Goal: Navigation & Orientation: Find specific page/section

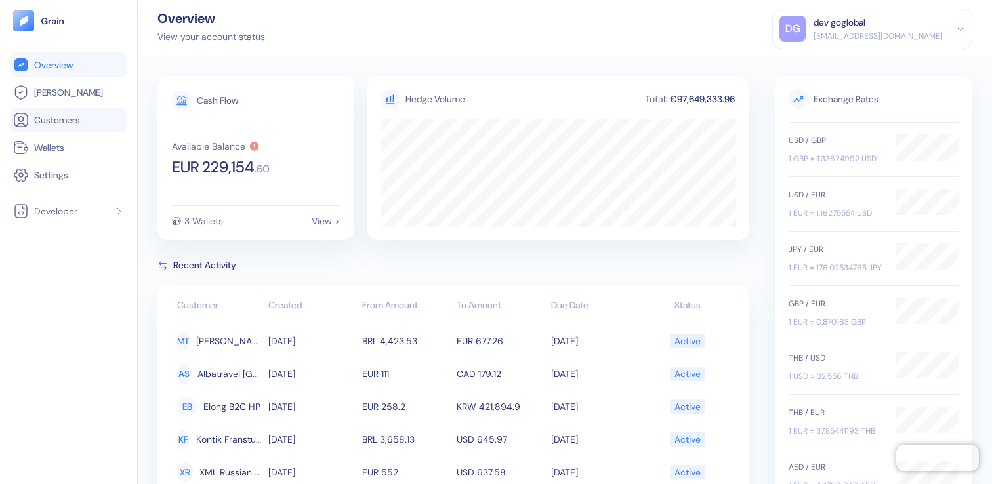
click at [79, 121] on span "Customers" at bounding box center [57, 119] width 46 height 13
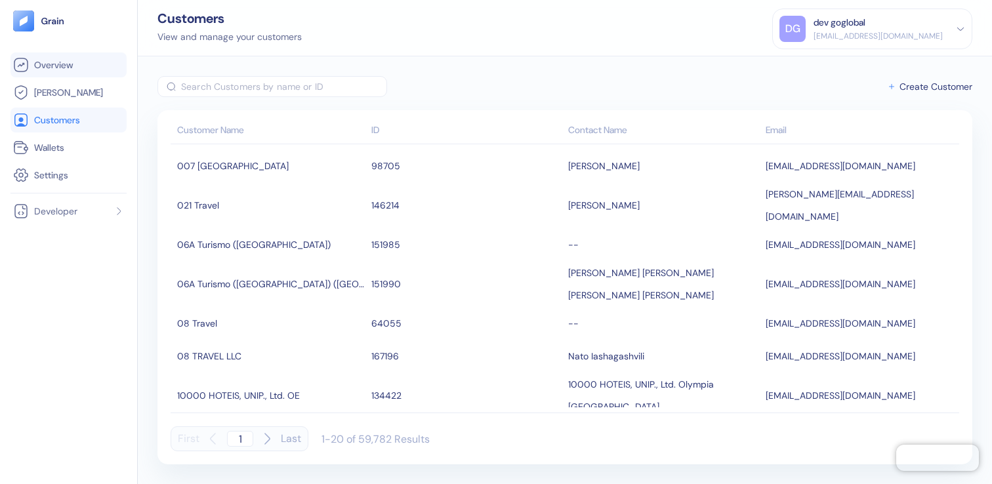
click at [66, 66] on span "Overview" at bounding box center [53, 64] width 39 height 13
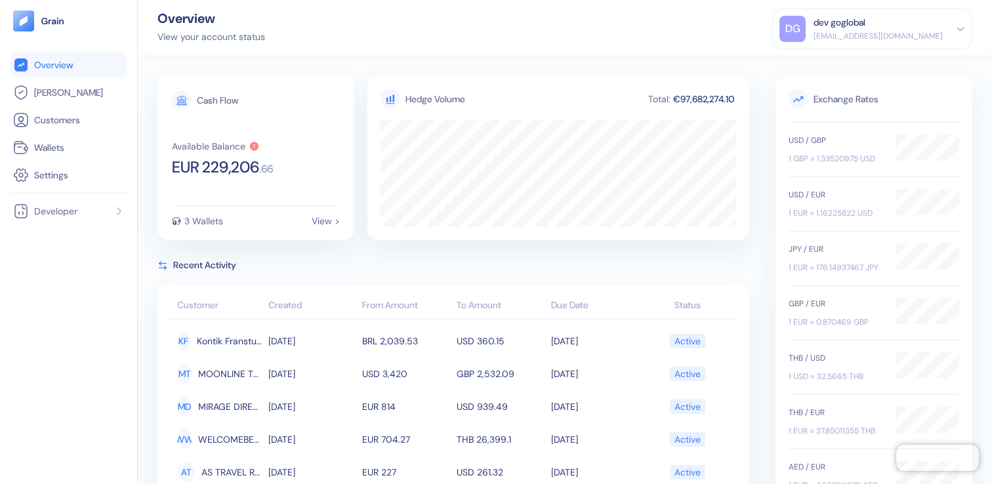
click at [906, 27] on div "dev goglobal" at bounding box center [877, 23] width 129 height 14
click at [832, 66] on div "Sign Out" at bounding box center [814, 65] width 36 height 14
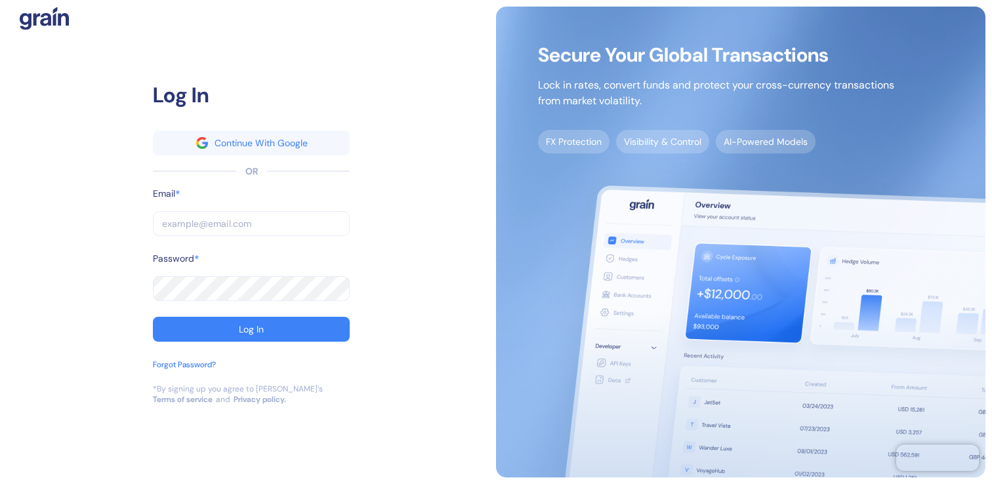
click at [226, 230] on input "text" at bounding box center [251, 223] width 197 height 25
